Goal: Information Seeking & Learning: Find specific fact

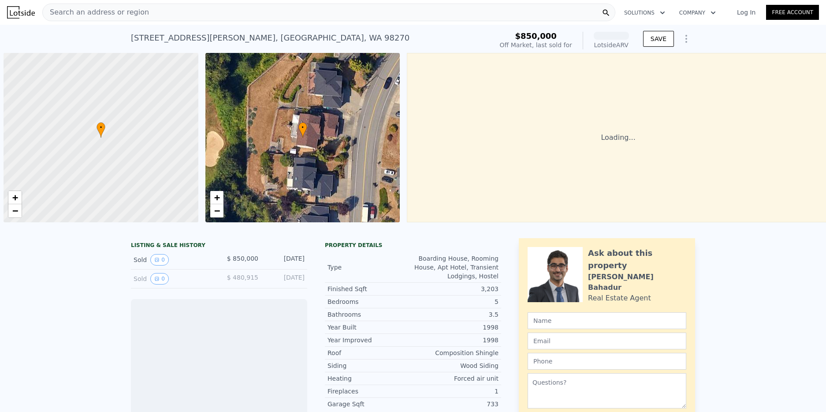
scroll to position [0, 4]
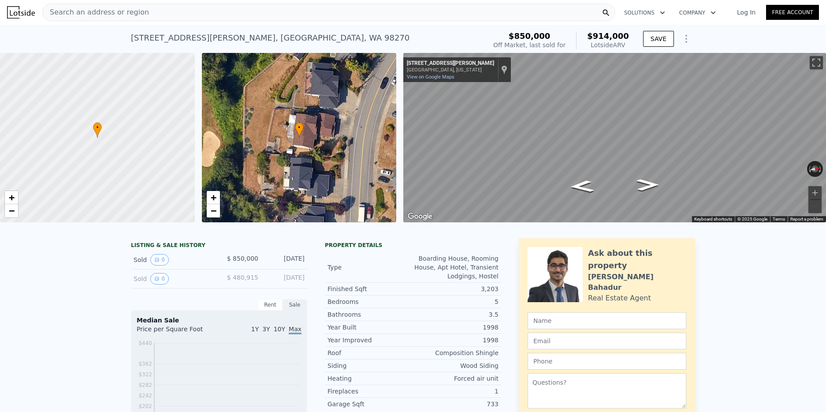
click at [437, 11] on div "Search an address or region" at bounding box center [328, 13] width 573 height 18
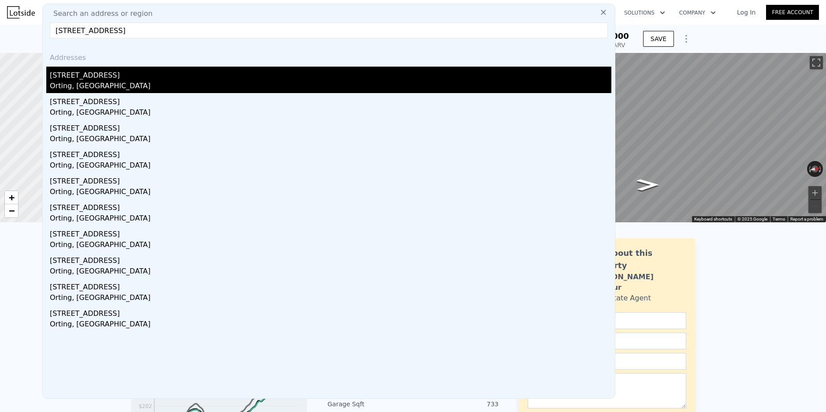
type input "[STREET_ADDRESS]"
click at [95, 82] on div "Orting, [GEOGRAPHIC_DATA]" at bounding box center [331, 87] width 562 height 12
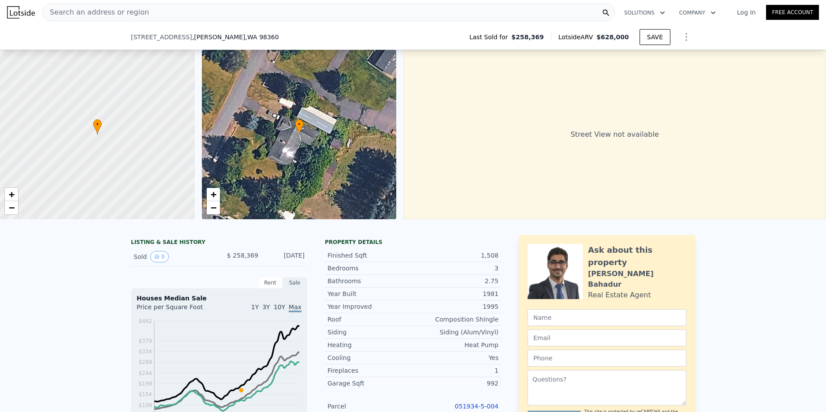
scroll to position [222, 0]
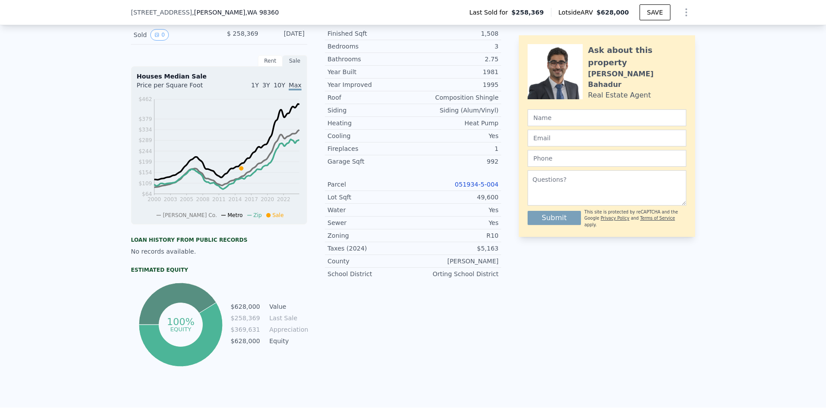
click at [478, 182] on link "051934-5-004" at bounding box center [477, 184] width 44 height 7
drag, startPoint x: 453, startPoint y: 183, endPoint x: 507, endPoint y: 183, distance: 53.4
click at [507, 183] on div "LISTING & SALE HISTORY Sold 0 $ 258,369 [DATE] Rent Sale Rent over time Price p…" at bounding box center [413, 190] width 564 height 355
copy link "051934-5-004"
